Goal: Check status

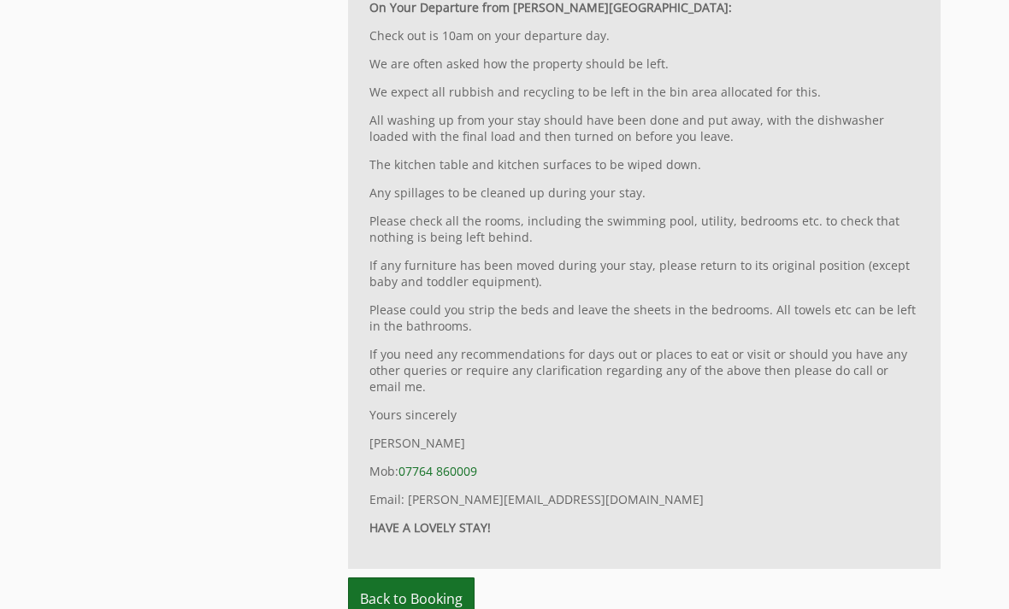
scroll to position [4231, 0]
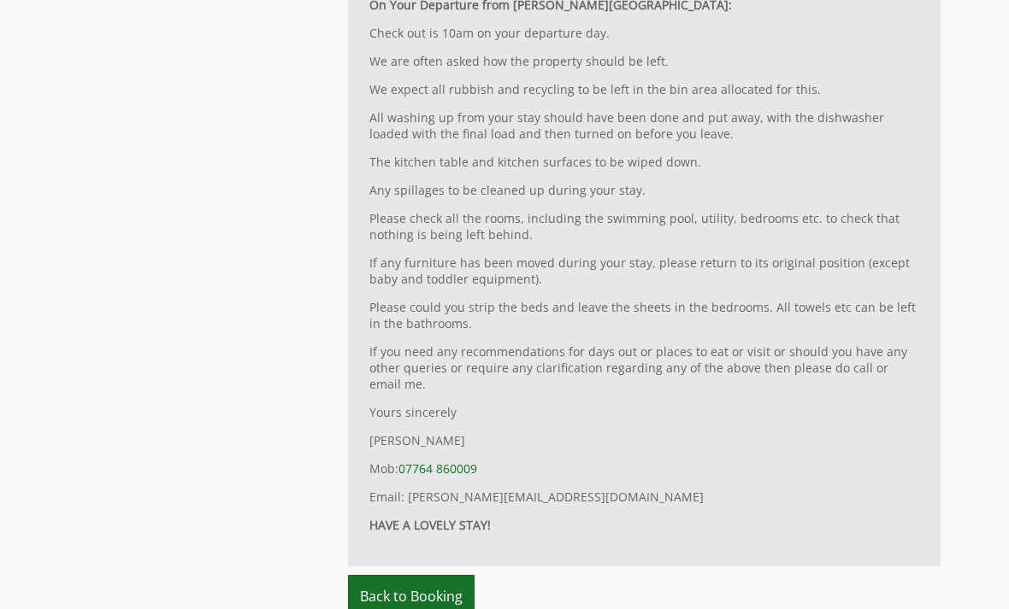
click at [409, 576] on link "Back to Booking" at bounding box center [411, 597] width 127 height 43
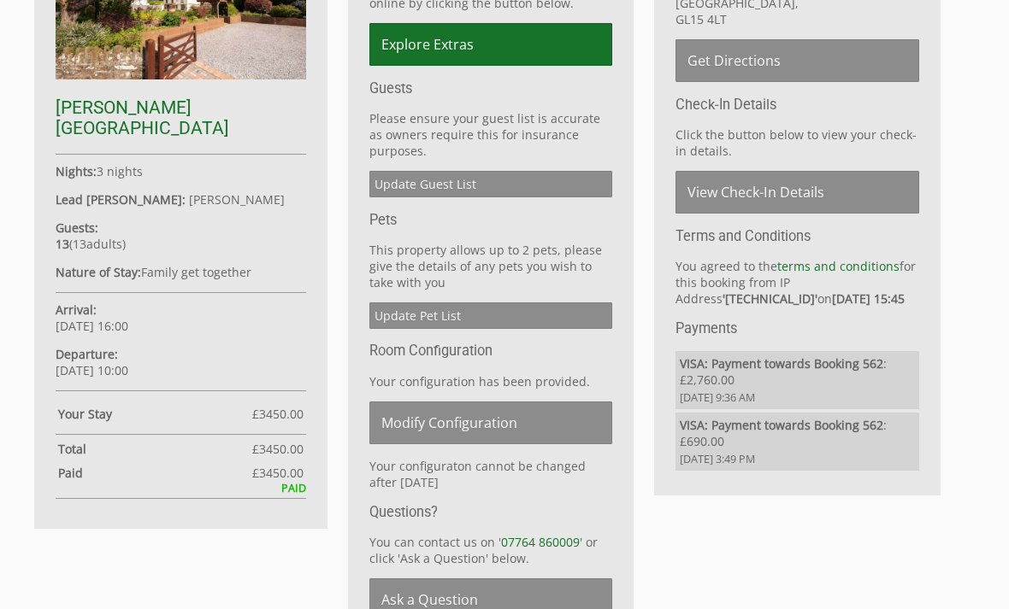
scroll to position [677, 0]
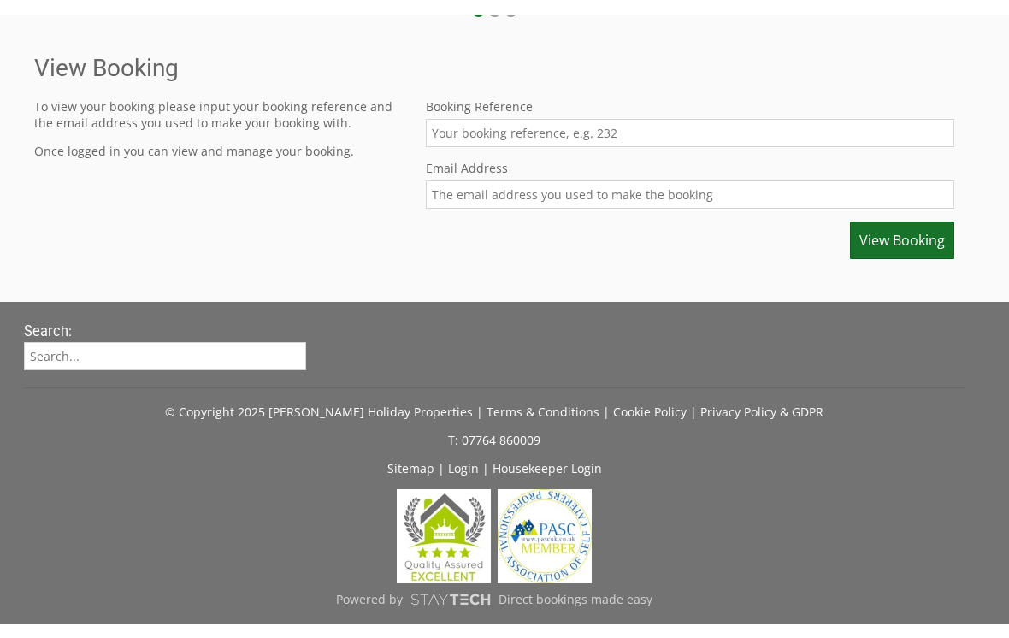
scroll to position [478, 0]
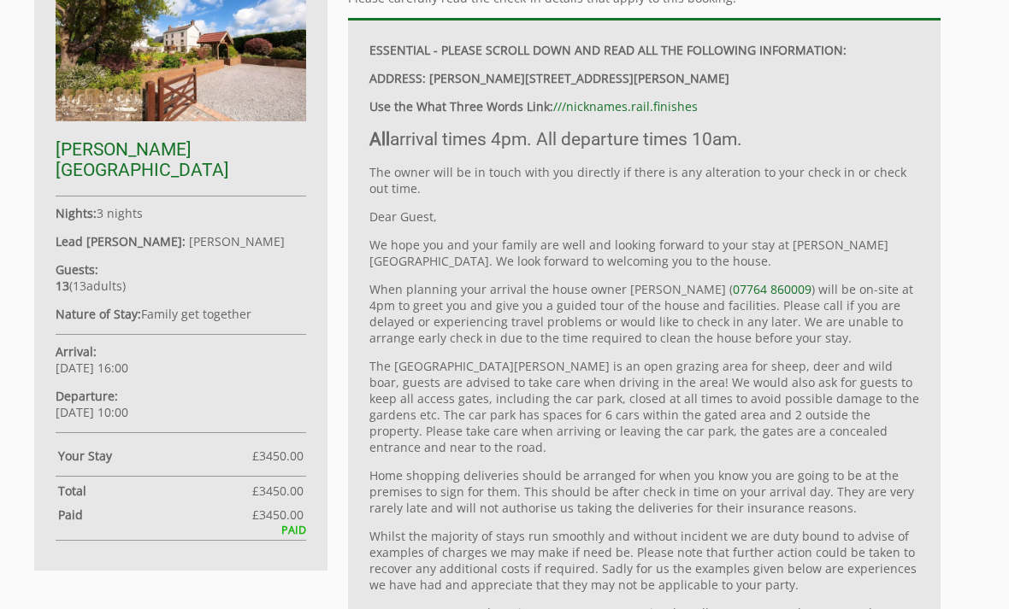
scroll to position [635, 0]
click at [291, 527] on div "PAID" at bounding box center [181, 530] width 250 height 15
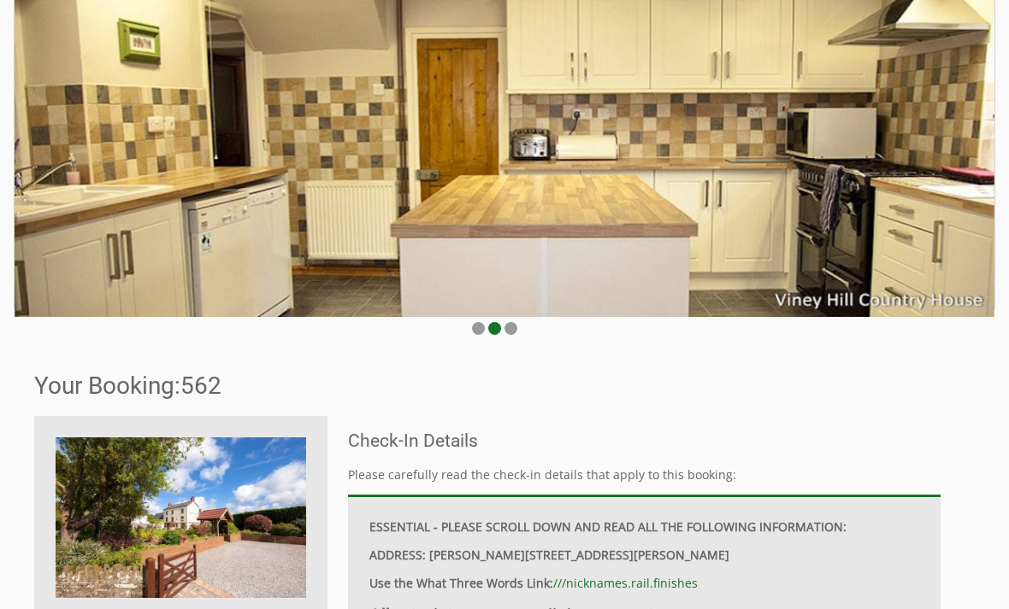
scroll to position [0, 0]
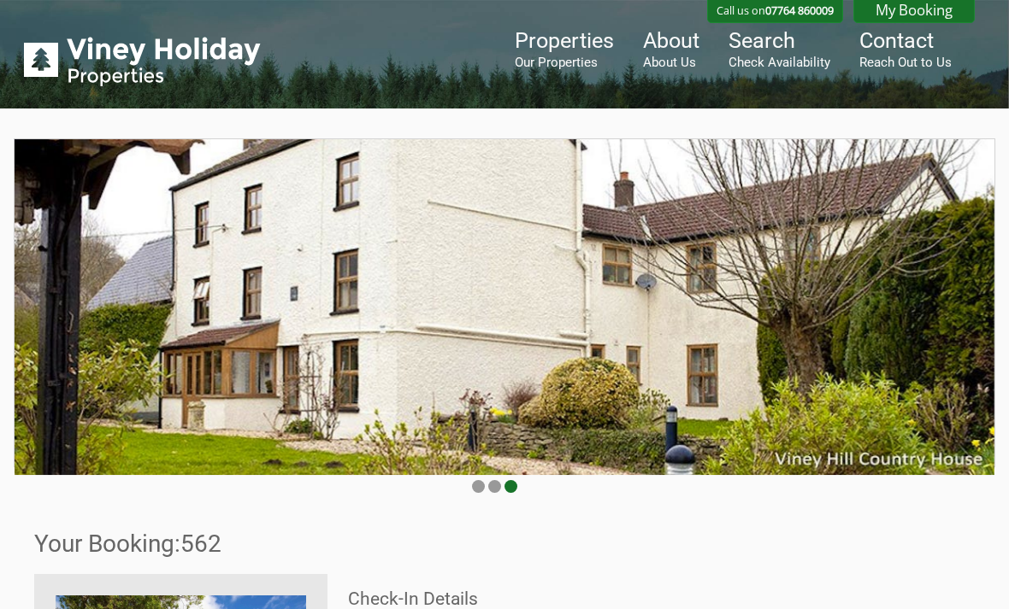
click at [901, 53] on link "Contact Reach Out to Us" at bounding box center [905, 49] width 92 height 42
